Goal: Navigation & Orientation: Find specific page/section

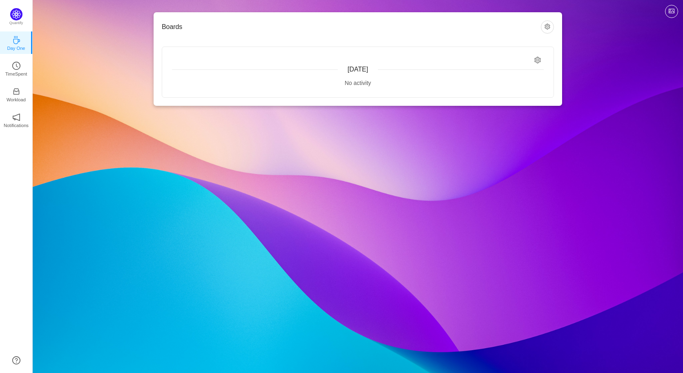
click at [140, 140] on div "Boards [DATE] No activity Quantify Day One TimeSpent Workload Notifications Abo…" at bounding box center [358, 186] width 650 height 373
click at [20, 42] on link "Day One" at bounding box center [16, 42] width 8 height 8
click at [18, 67] on icon "icon: clock-circle" at bounding box center [16, 66] width 8 height 8
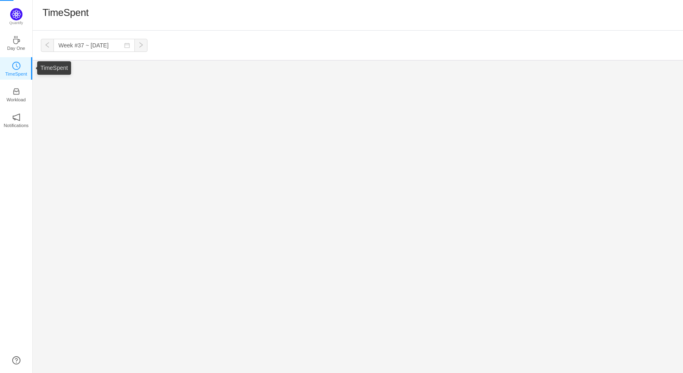
click at [18, 67] on icon "icon: clock-circle" at bounding box center [16, 66] width 8 height 8
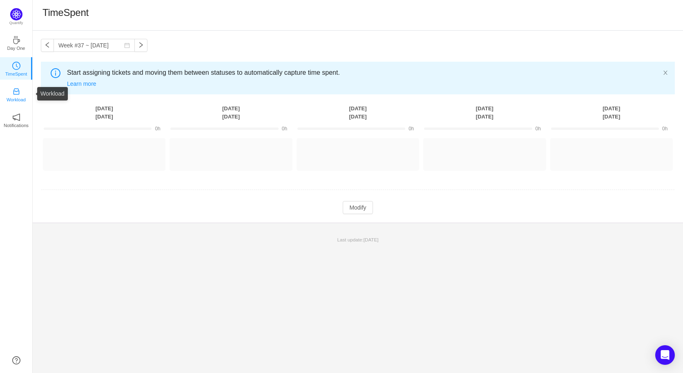
click at [17, 96] on p "Workload" at bounding box center [16, 99] width 19 height 7
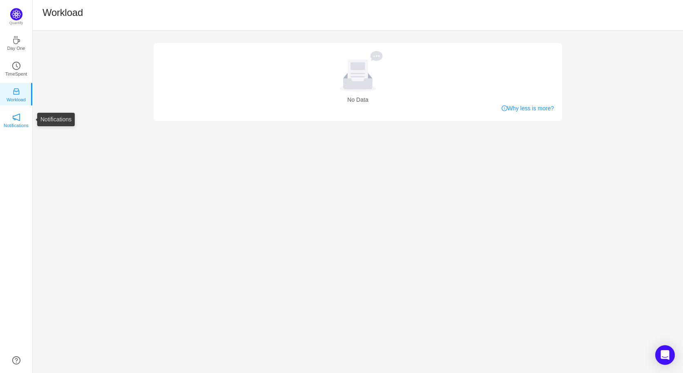
click at [13, 120] on icon "icon: notification" at bounding box center [16, 117] width 8 height 8
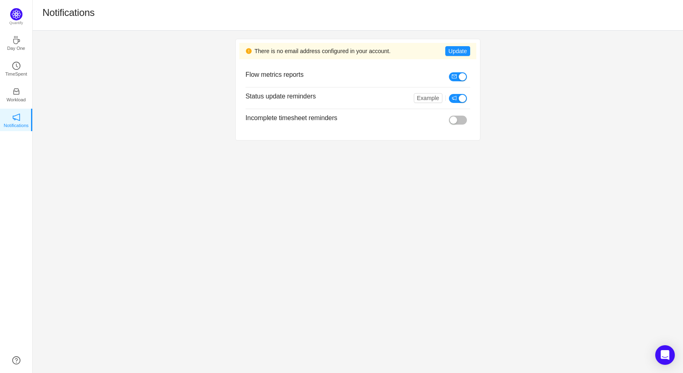
click at [149, 154] on div "There is no email address configured in your account. Update Flow metrics repor…" at bounding box center [358, 202] width 650 height 342
